Goal: Register for event/course

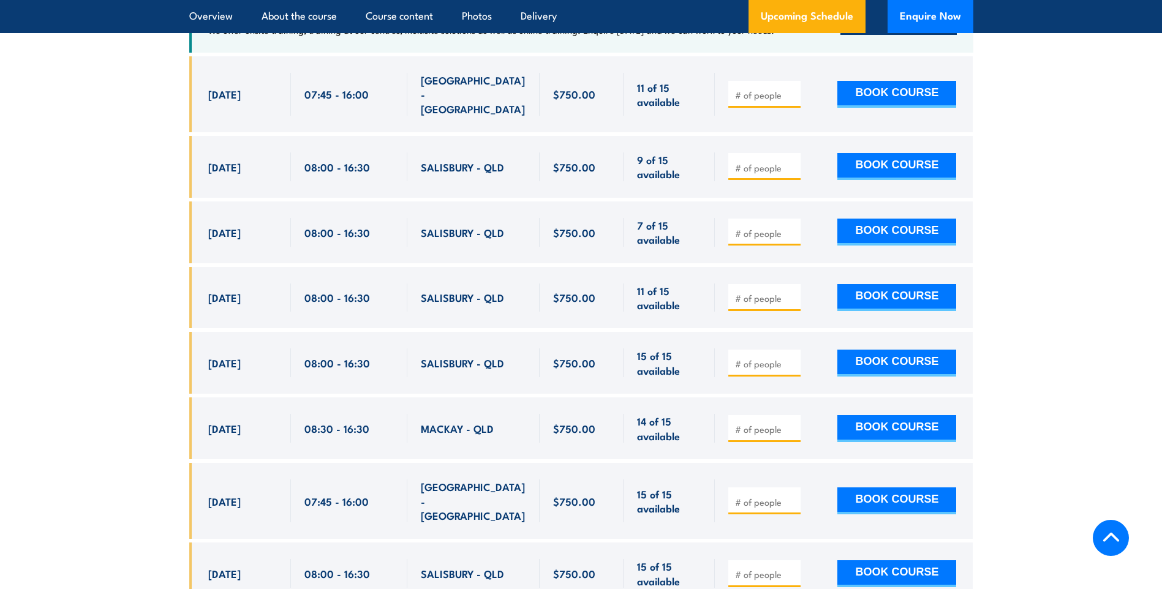
scroll to position [2144, 0]
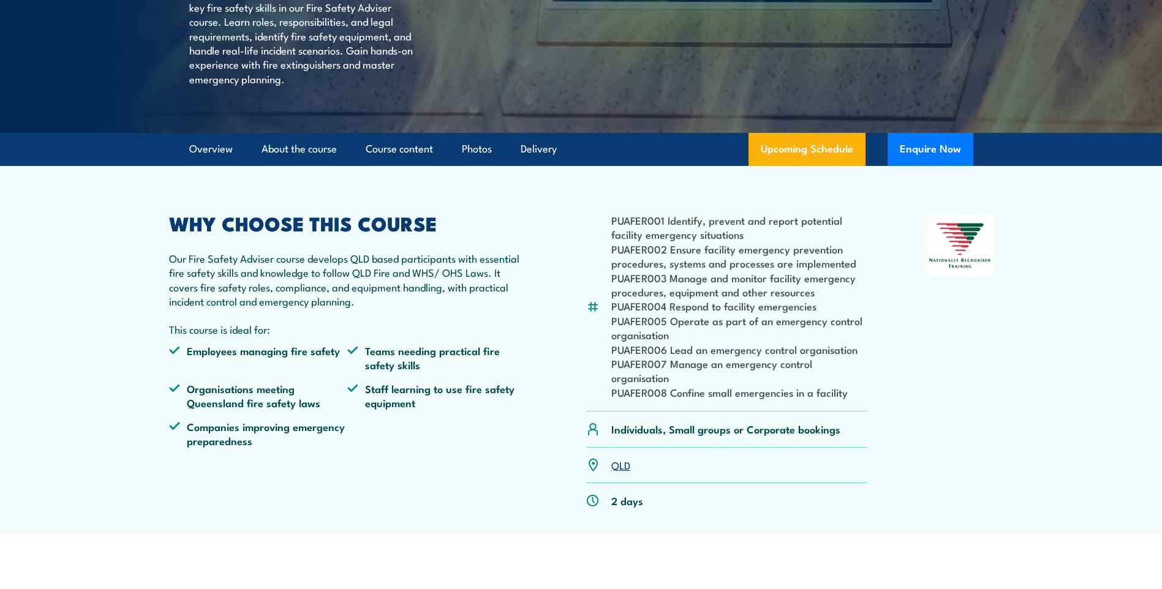
scroll to position [245, 0]
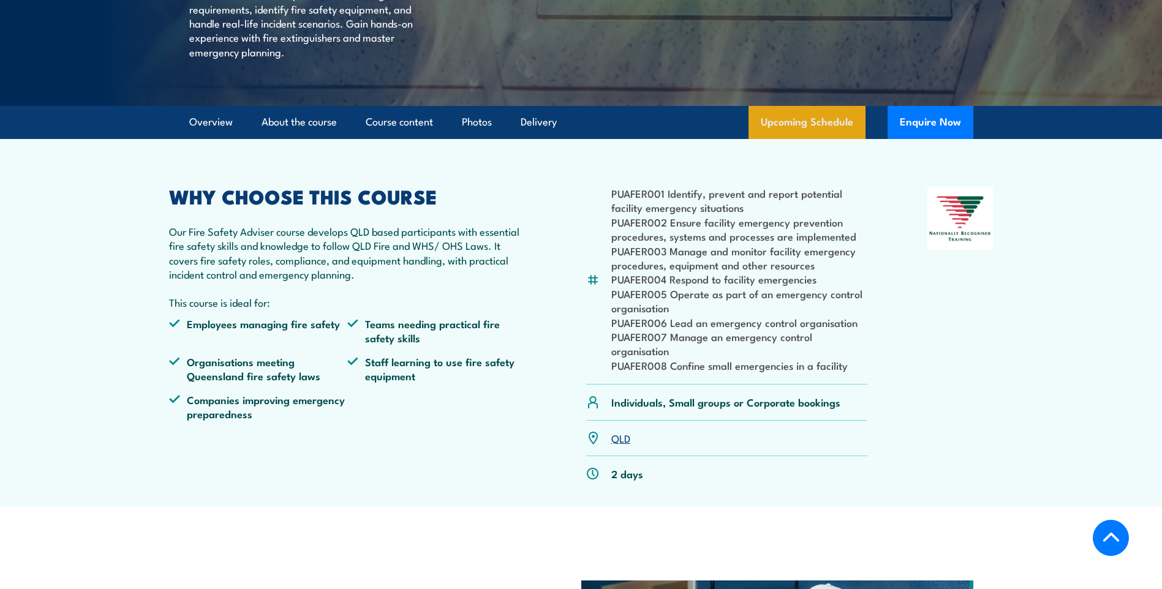
click at [792, 139] on link "Upcoming Schedule" at bounding box center [807, 122] width 117 height 33
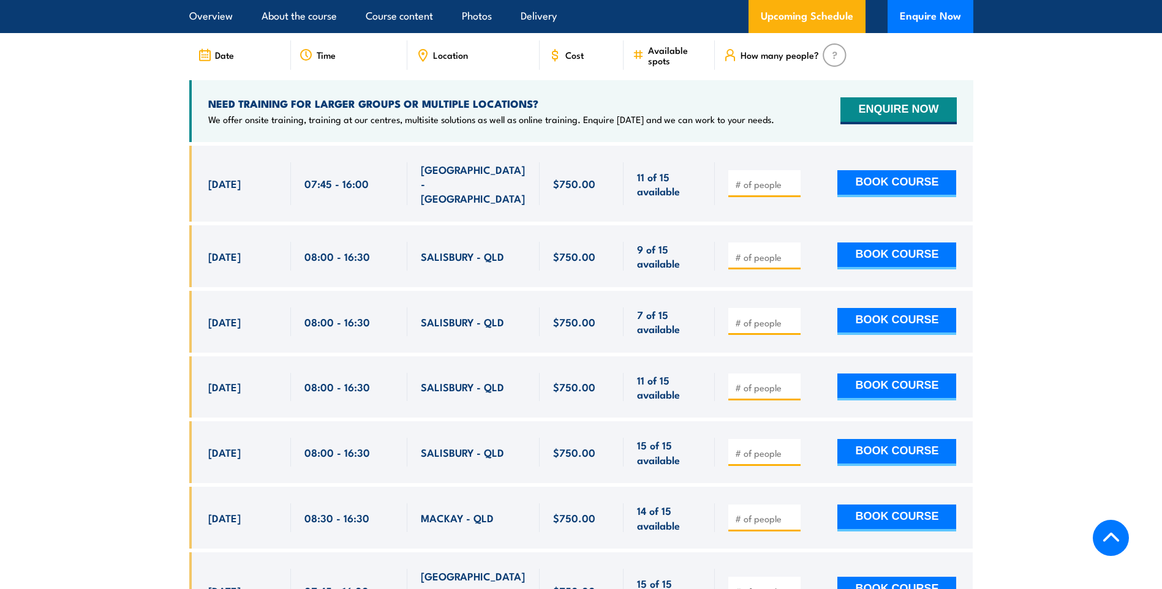
scroll to position [2066, 0]
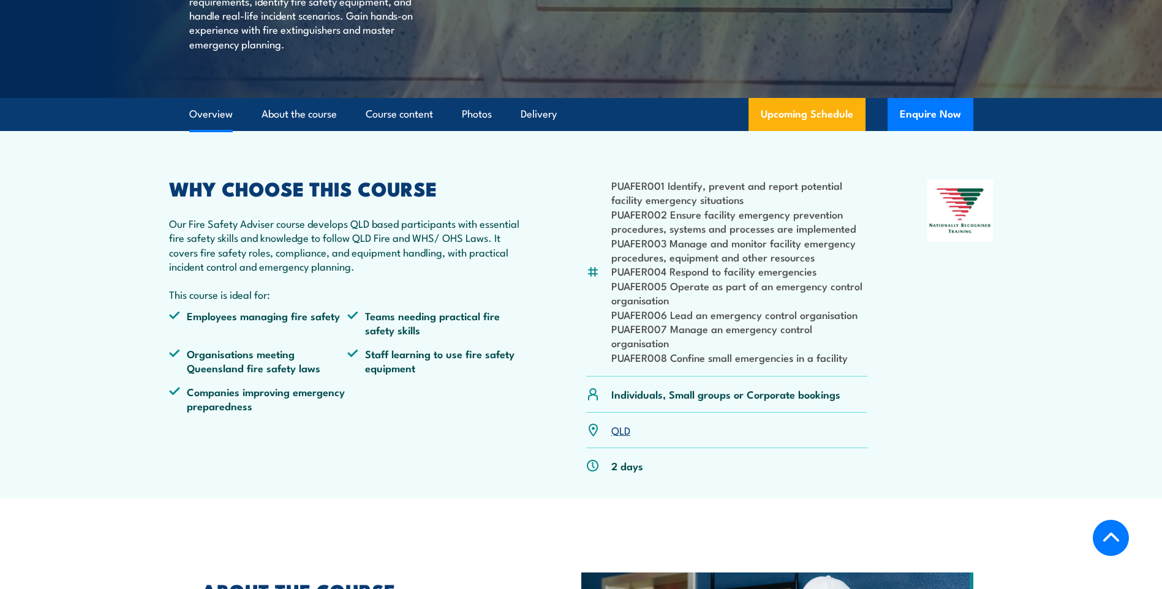
scroll to position [245, 0]
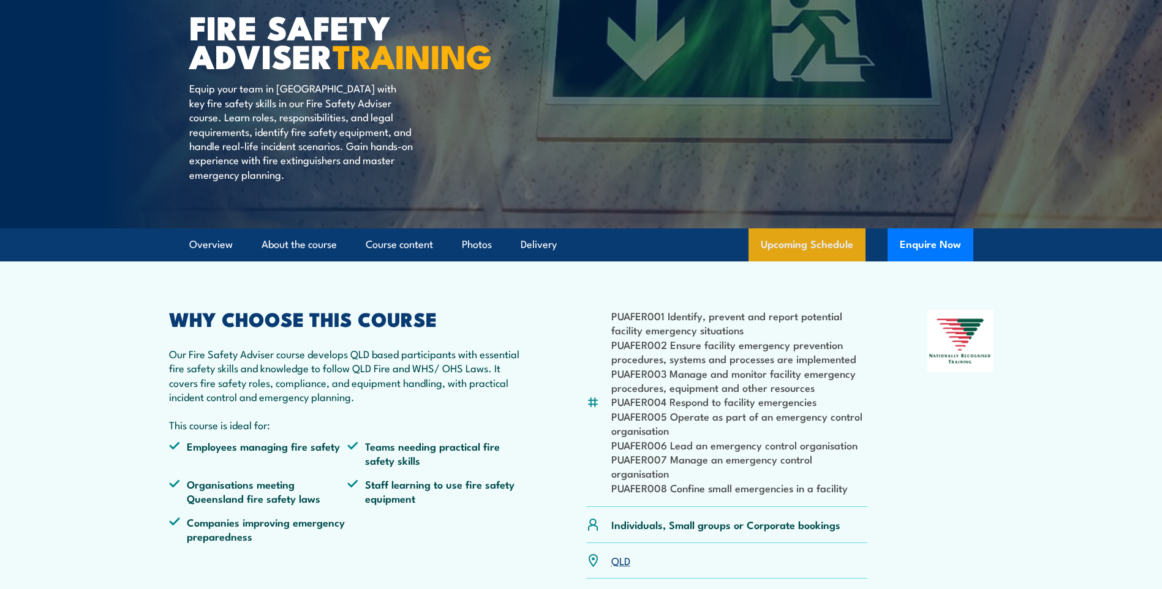
click at [792, 262] on link "Upcoming Schedule" at bounding box center [807, 245] width 117 height 33
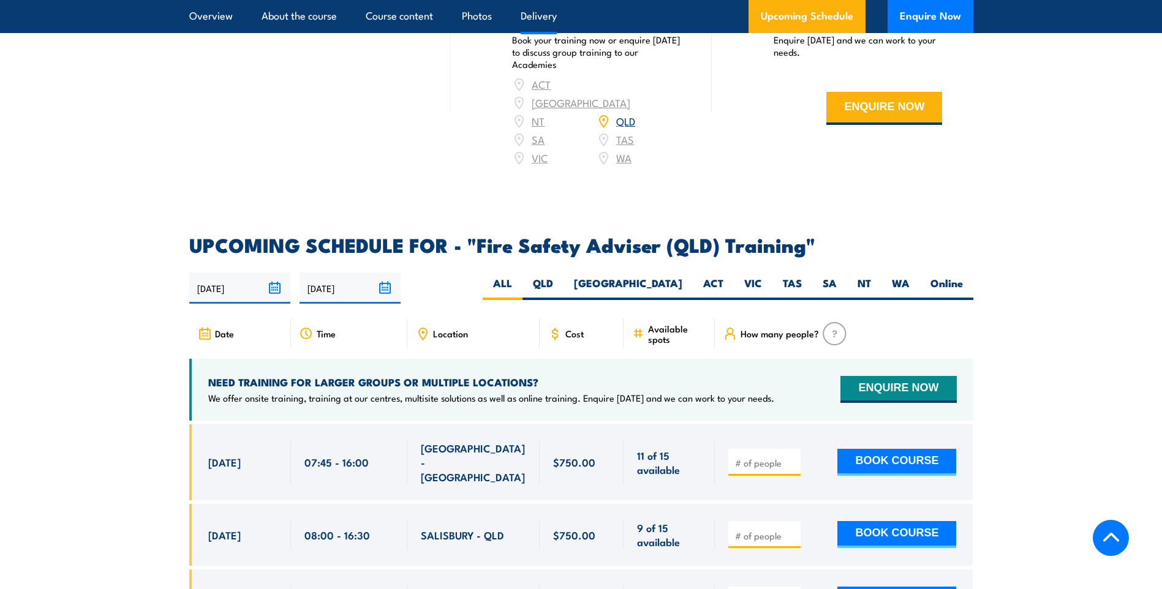
scroll to position [1515, 0]
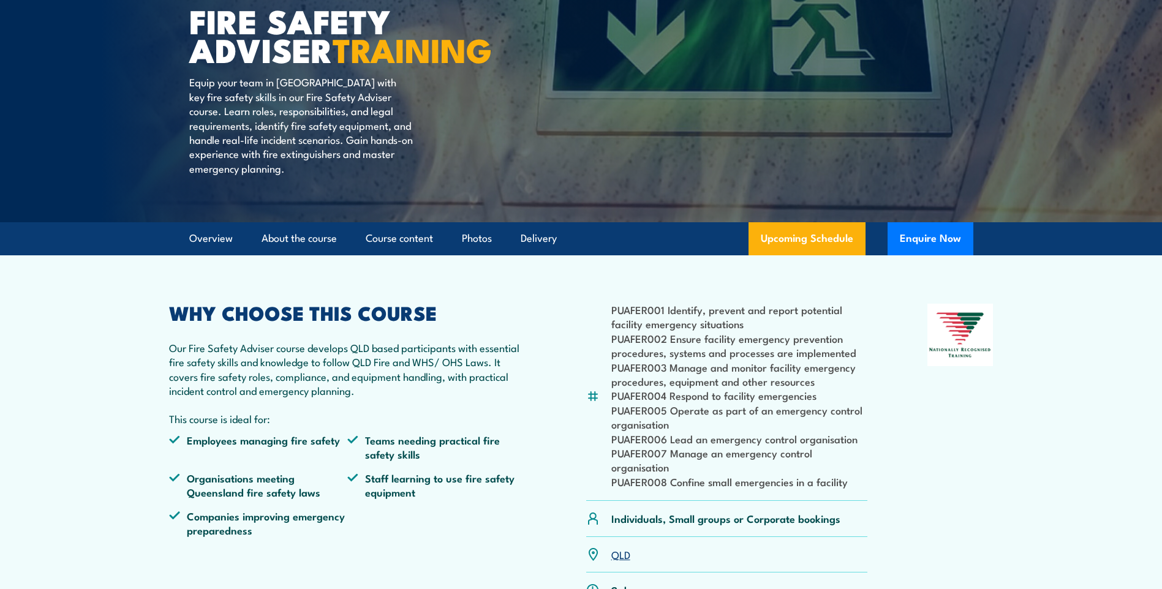
scroll to position [123, 0]
